Goal: Task Accomplishment & Management: Manage account settings

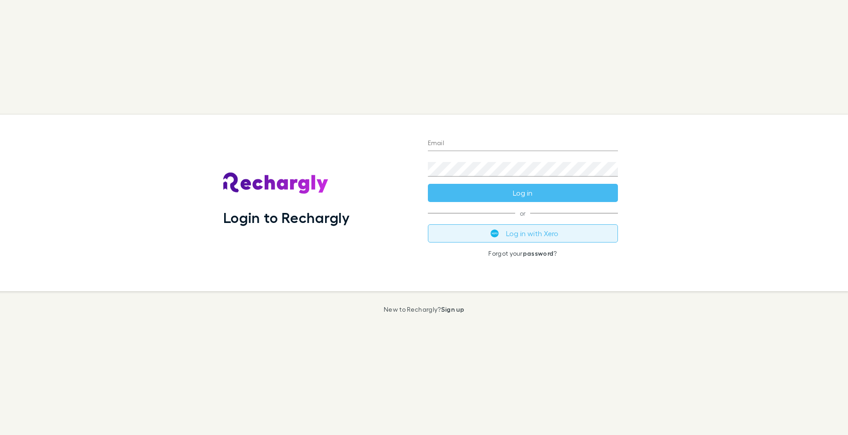
click at [512, 231] on button "Log in with Xero" at bounding box center [523, 233] width 190 height 18
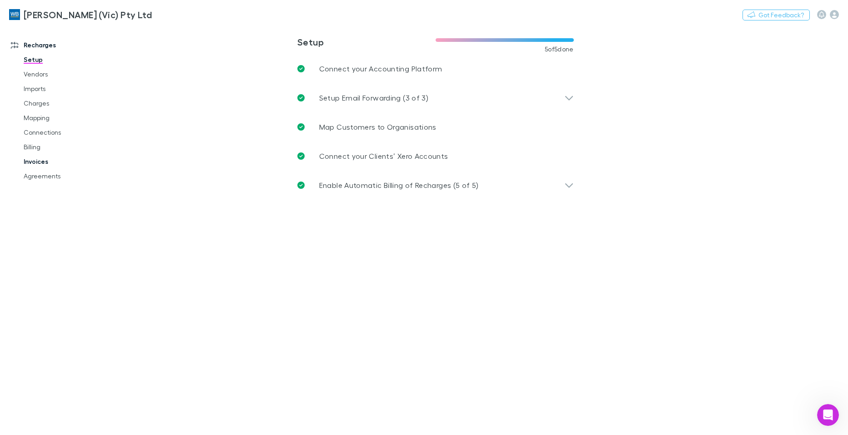
click at [33, 162] on link "Invoices" at bounding box center [69, 161] width 108 height 15
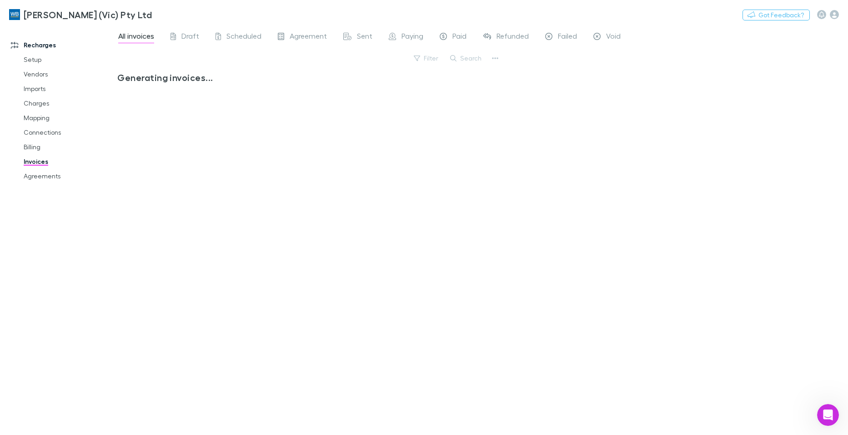
click at [468, 59] on button "Search" at bounding box center [466, 58] width 41 height 11
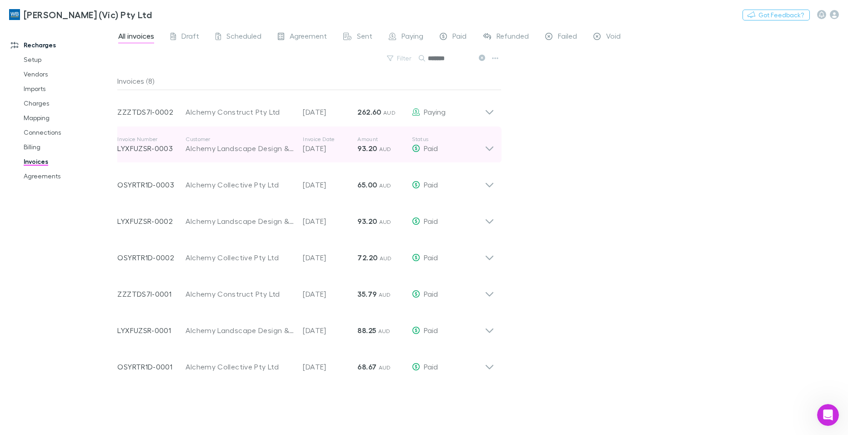
type input "*******"
click at [488, 143] on icon at bounding box center [490, 145] width 10 height 18
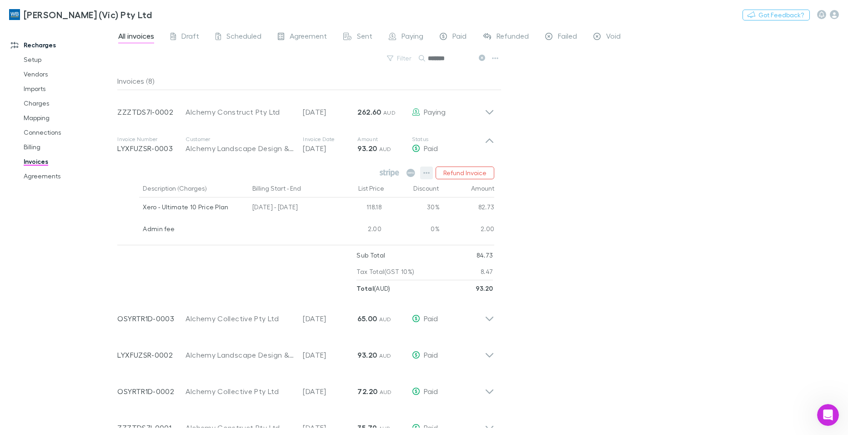
click at [428, 173] on icon "button" at bounding box center [427, 173] width 6 height 2
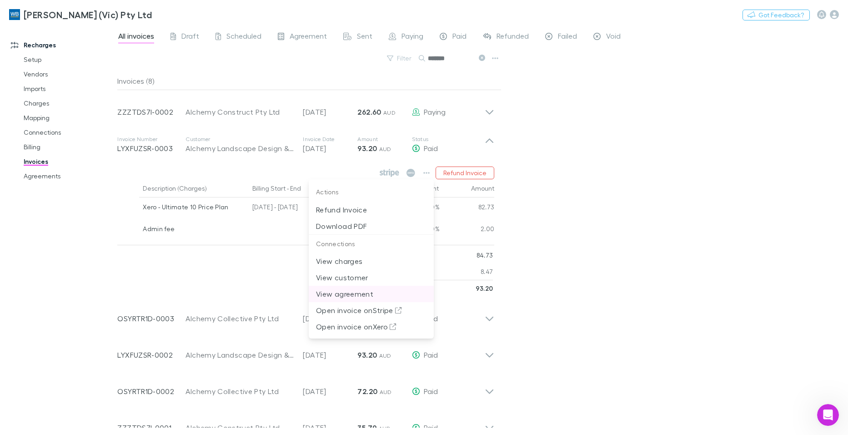
click at [354, 292] on p "View agreement" at bounding box center [371, 293] width 111 height 11
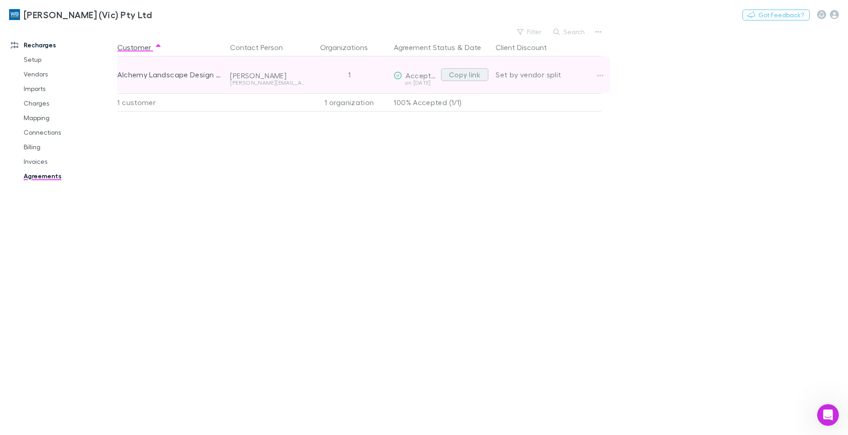
click at [465, 75] on button "Copy link" at bounding box center [464, 74] width 47 height 13
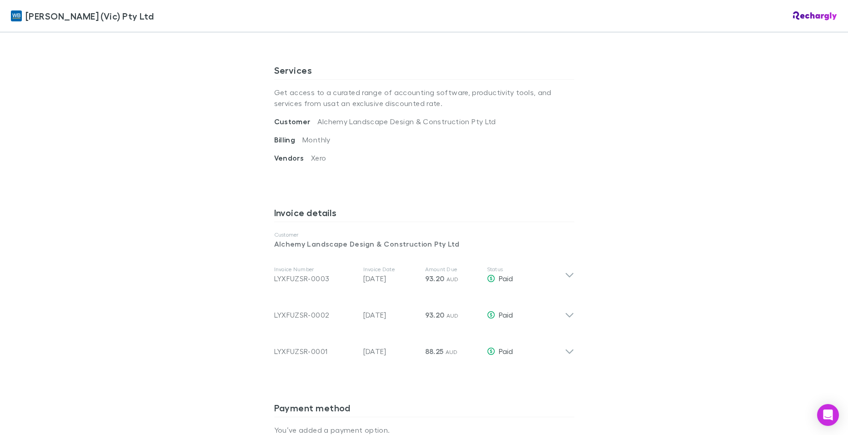
scroll to position [364, 0]
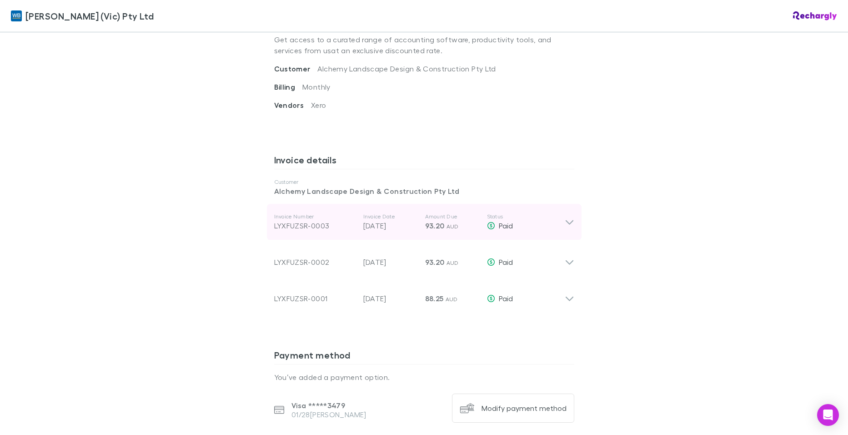
click at [565, 218] on icon at bounding box center [570, 222] width 10 height 11
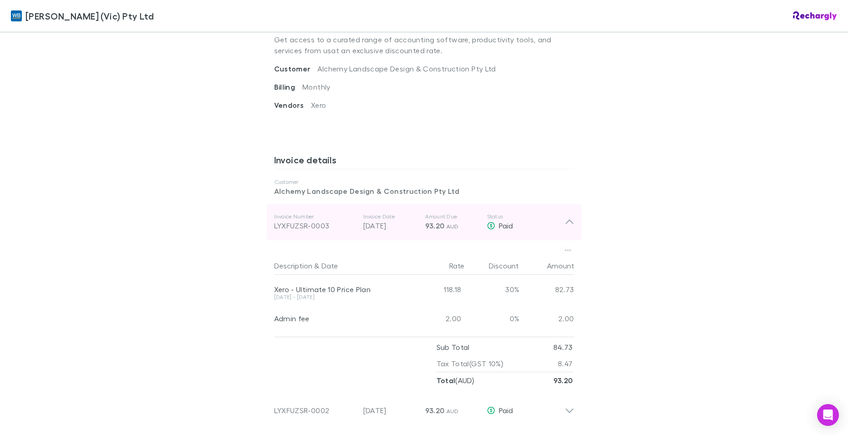
click at [568, 221] on icon at bounding box center [569, 222] width 8 height 5
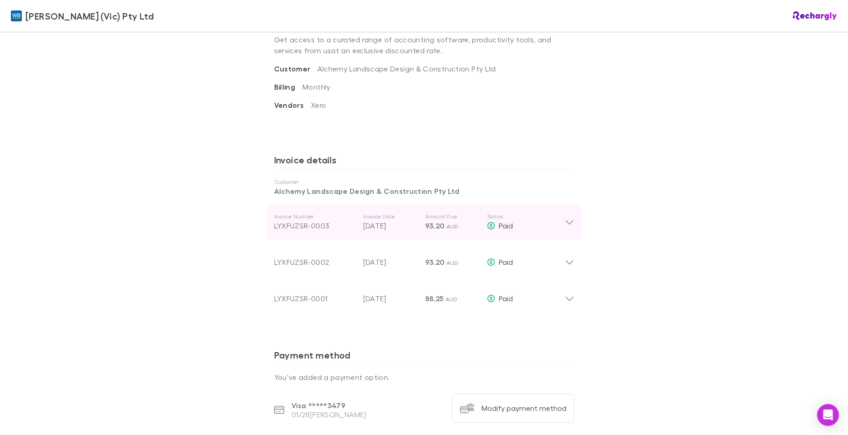
click at [568, 221] on icon at bounding box center [570, 222] width 10 height 11
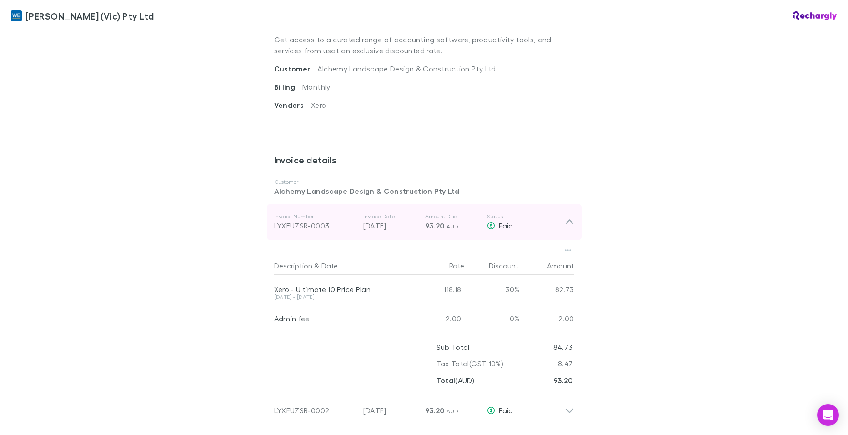
click at [565, 221] on icon at bounding box center [569, 222] width 8 height 5
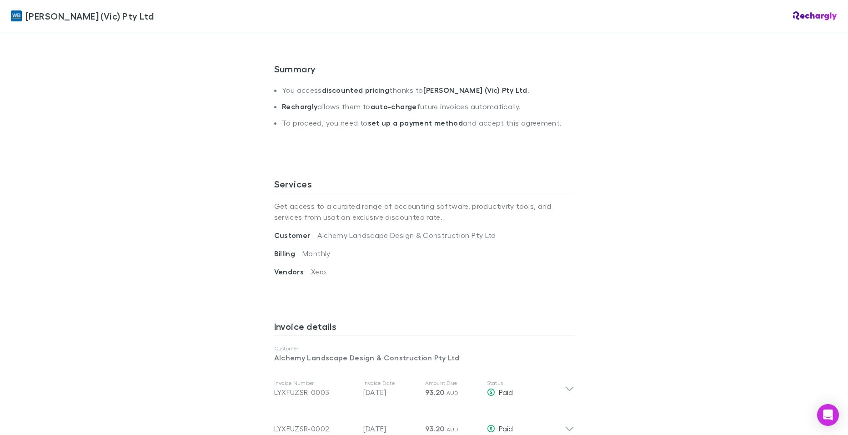
scroll to position [273, 0]
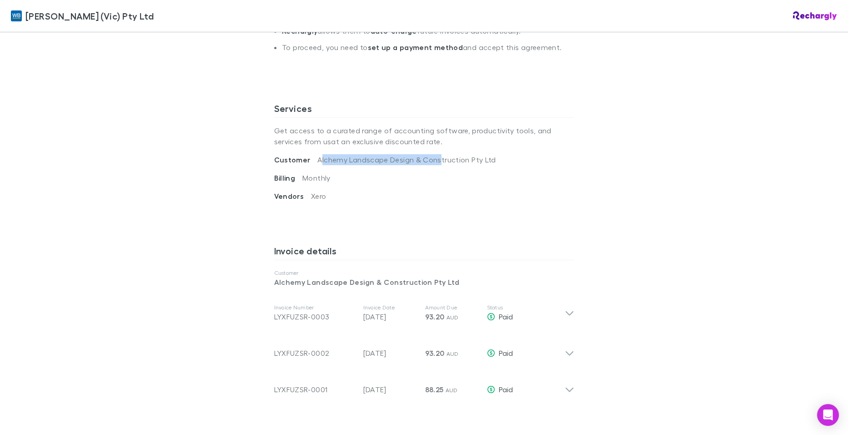
drag, startPoint x: 315, startPoint y: 161, endPoint x: 434, endPoint y: 157, distance: 118.8
click at [434, 157] on span "Alchemy Landscape Design & Construction Pty Ltd" at bounding box center [407, 159] width 178 height 9
drag, startPoint x: 434, startPoint y: 157, endPoint x: 493, endPoint y: 157, distance: 59.6
click at [493, 157] on div "Customer Alchemy Landscape Design & Construction Pty Ltd" at bounding box center [424, 163] width 300 height 18
drag, startPoint x: 493, startPoint y: 157, endPoint x: 313, endPoint y: 162, distance: 179.7
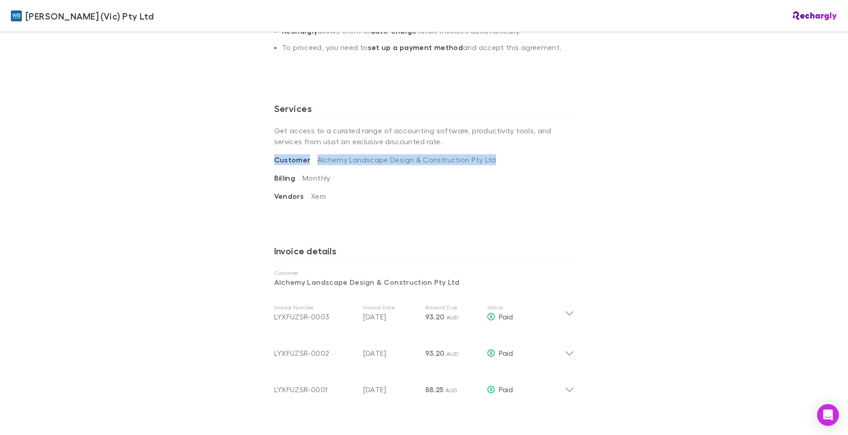
click at [313, 162] on div "Customer Alchemy Landscape Design & Construction Pty Ltd" at bounding box center [424, 163] width 300 height 18
click at [312, 164] on div "Customer Alchemy Landscape Design & Construction Pty Ltd" at bounding box center [424, 163] width 300 height 18
click at [318, 159] on span "Alchemy Landscape Design & Construction Pty Ltd" at bounding box center [407, 159] width 178 height 9
drag, startPoint x: 314, startPoint y: 161, endPoint x: 487, endPoint y: 158, distance: 172.9
click at [487, 158] on span "Alchemy Landscape Design & Construction Pty Ltd" at bounding box center [407, 159] width 178 height 9
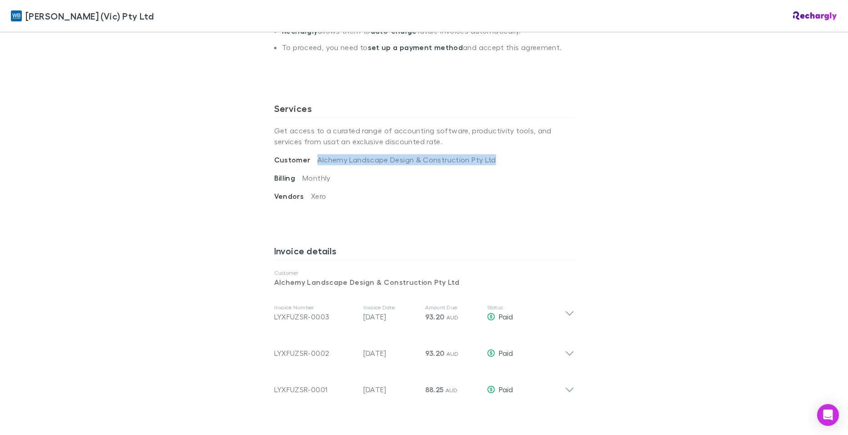
copy span "Alchemy Landscape Design & Construction Pty Ltd"
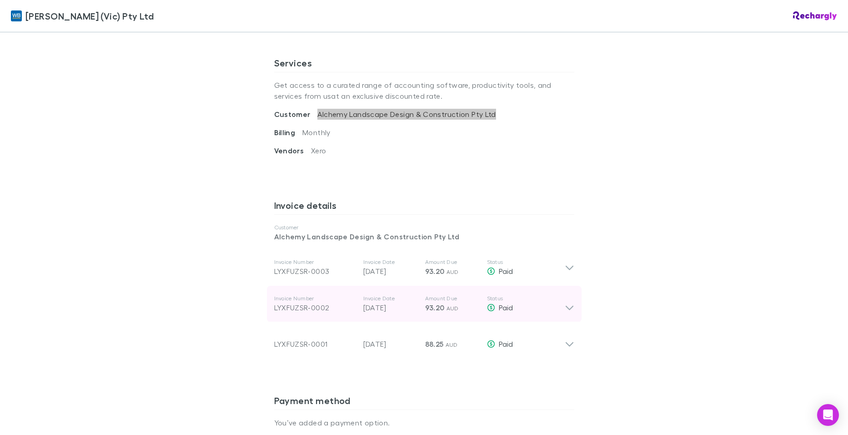
scroll to position [364, 0]
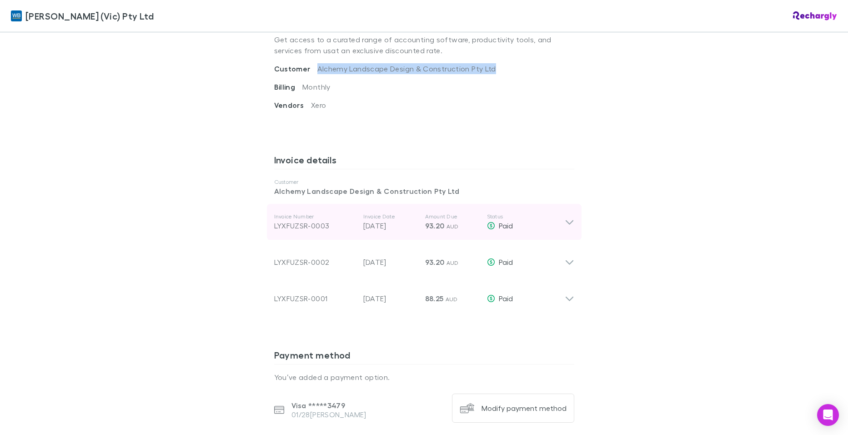
click at [568, 221] on icon at bounding box center [570, 222] width 10 height 11
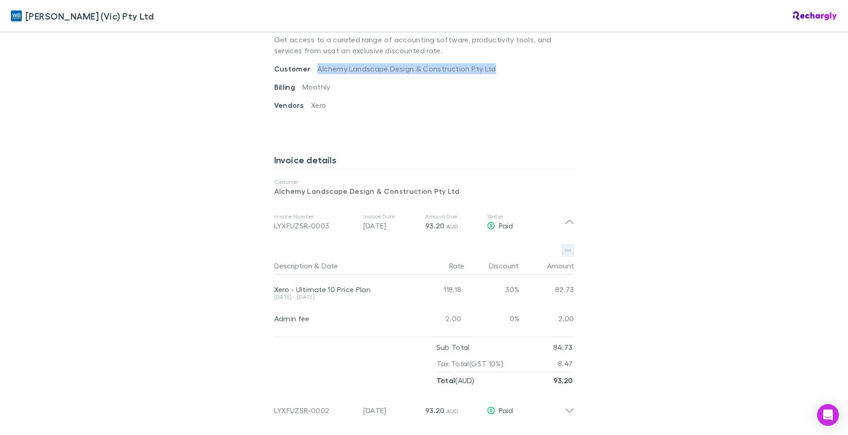
click at [565, 250] on icon "button" at bounding box center [568, 250] width 6 height 7
click at [567, 216] on div at bounding box center [424, 217] width 848 height 435
click at [565, 251] on icon "button" at bounding box center [568, 250] width 6 height 7
click at [736, 126] on div at bounding box center [424, 217] width 848 height 435
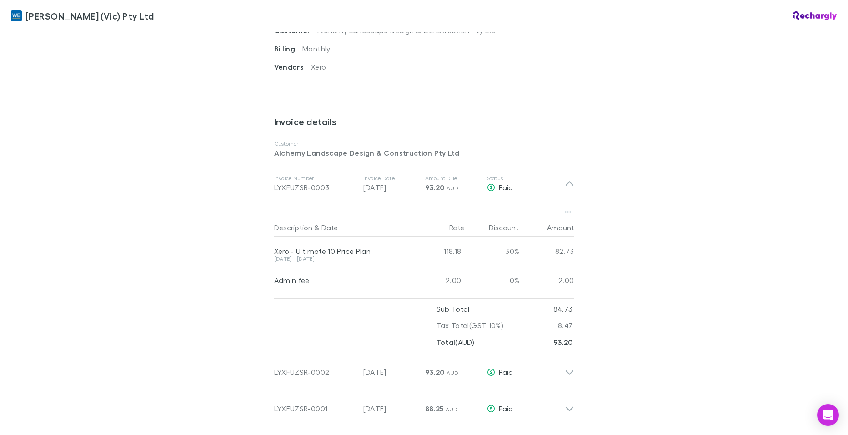
scroll to position [455, 0]
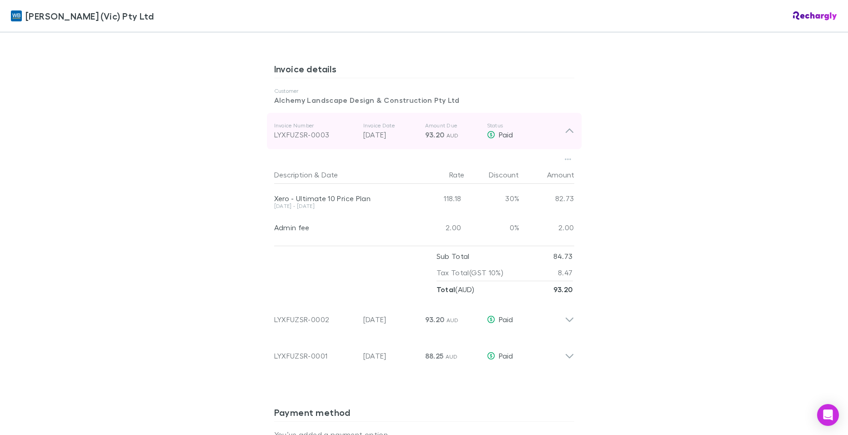
drag, startPoint x: 572, startPoint y: 128, endPoint x: 431, endPoint y: 122, distance: 141.1
click at [572, 128] on div "Invoice Number LYXFUZSR-0003 Invoice Date [DATE] Amount Due 93.20 AUD Status Pa…" at bounding box center [424, 131] width 315 height 36
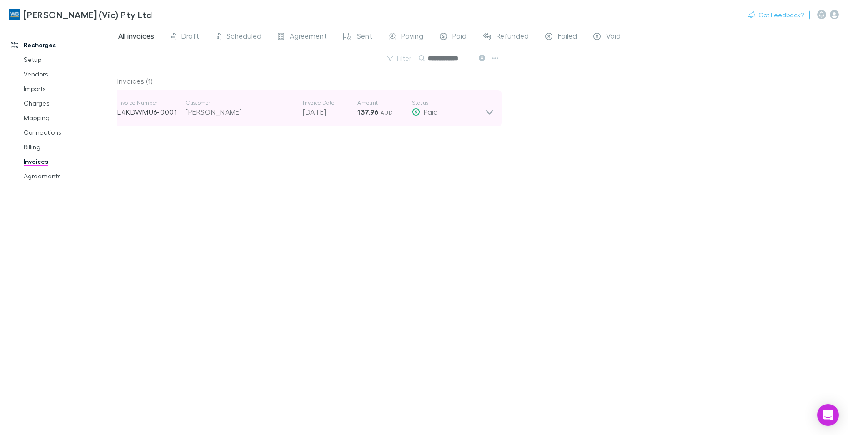
click at [491, 112] on icon at bounding box center [490, 112] width 8 height 5
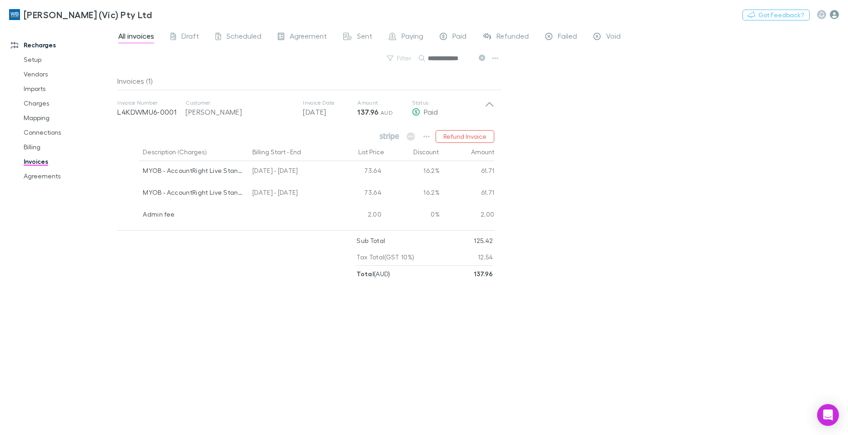
click at [836, 15] on icon "button" at bounding box center [834, 14] width 9 height 9
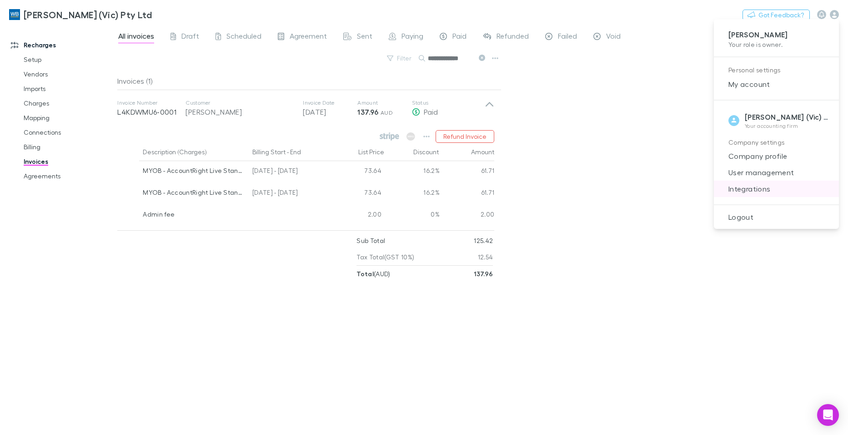
click at [750, 186] on span "Integrations" at bounding box center [776, 188] width 111 height 11
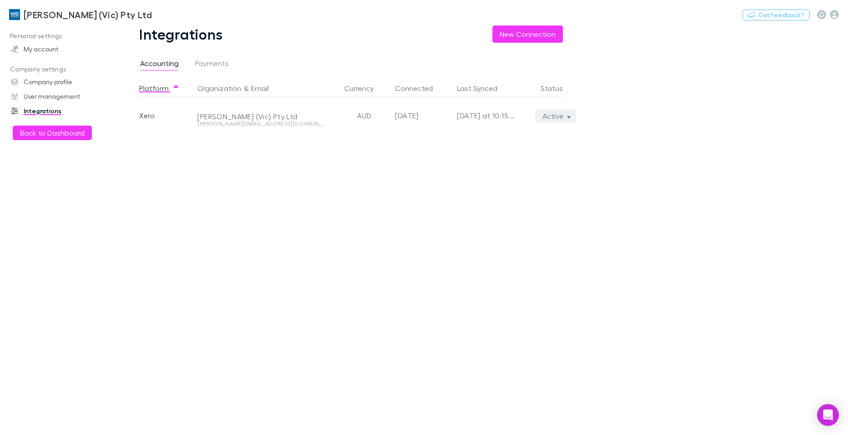
click at [565, 116] on button "Active" at bounding box center [555, 116] width 41 height 13
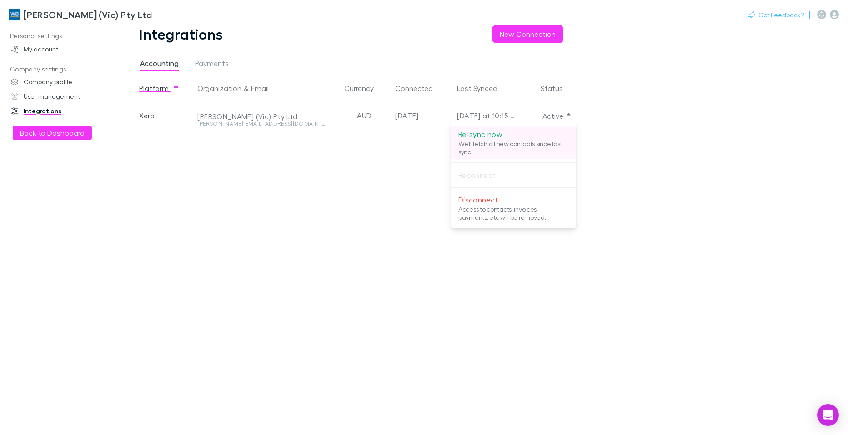
click at [487, 131] on p "Re-sync now" at bounding box center [514, 134] width 111 height 11
click at [497, 135] on p "Re-sync now" at bounding box center [514, 134] width 111 height 11
